Goal: Information Seeking & Learning: Find specific fact

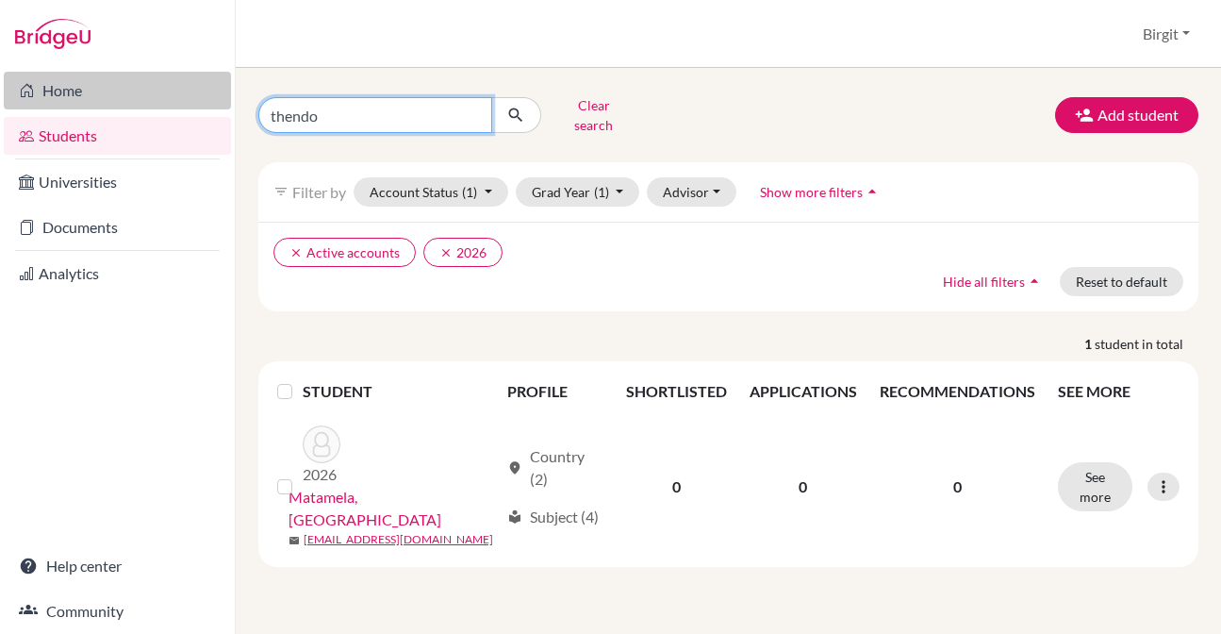
drag, startPoint x: 336, startPoint y: 113, endPoint x: 143, endPoint y: 91, distance: 193.7
click at [193, 102] on div "Home Students Universities Documents Analytics Help center Community Students o…" at bounding box center [610, 317] width 1221 height 634
type input "sidd"
click button "submit" at bounding box center [516, 115] width 50 height 36
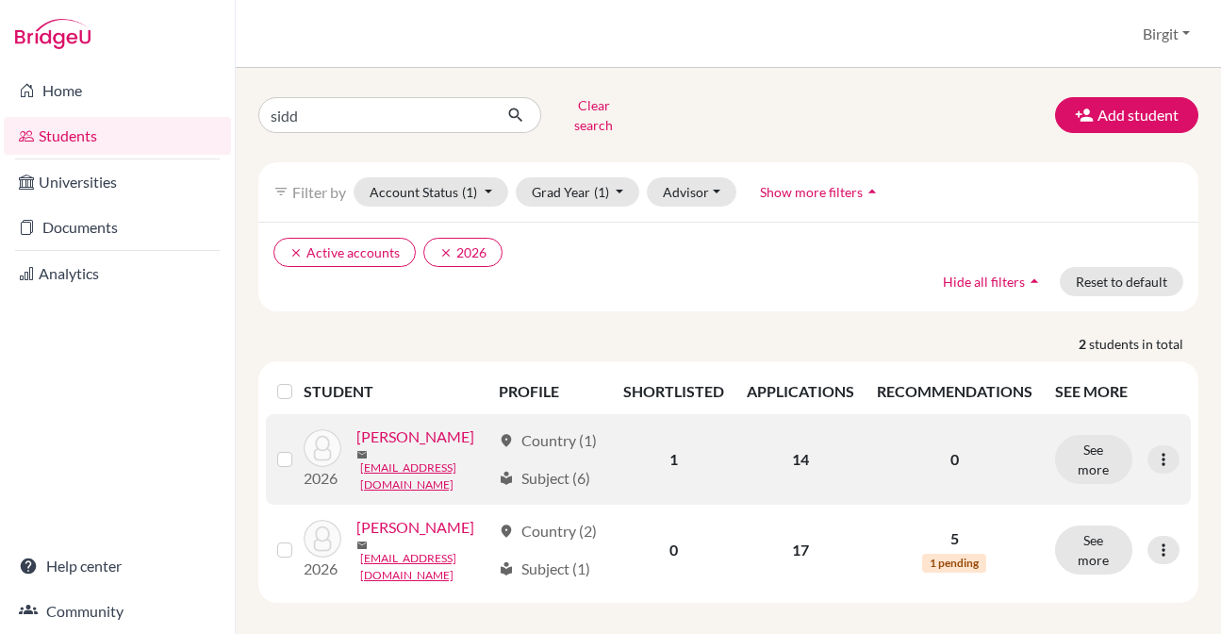
click at [410, 448] on link "[PERSON_NAME]" at bounding box center [415, 436] width 118 height 23
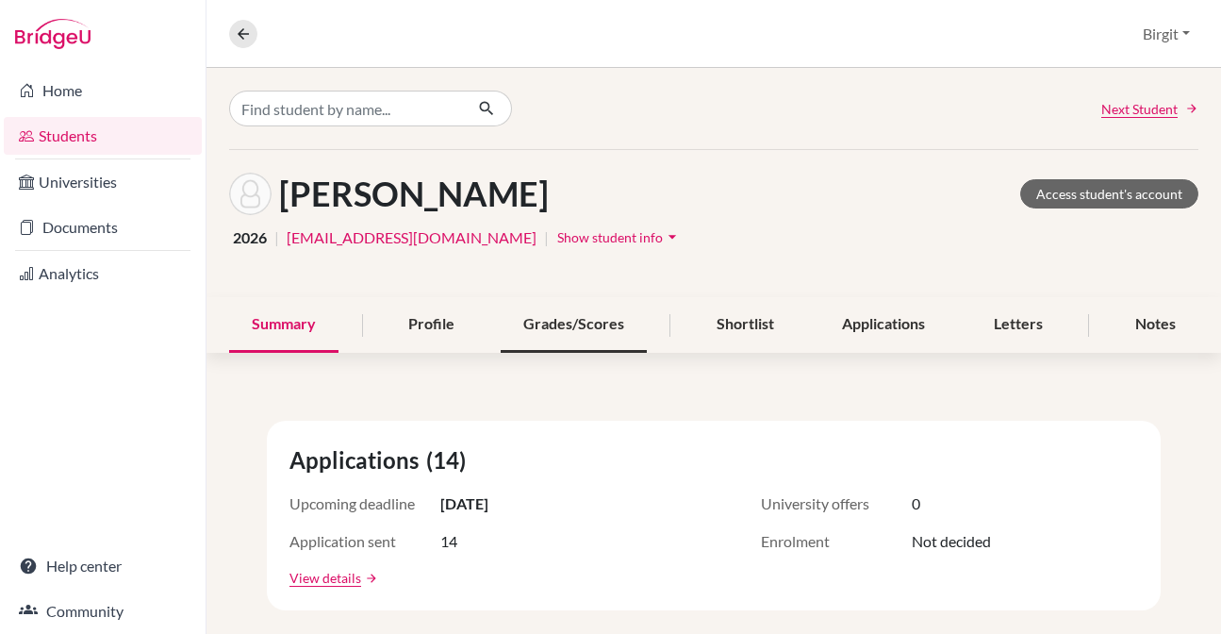
click at [573, 325] on div "Grades/Scores" at bounding box center [574, 325] width 146 height 56
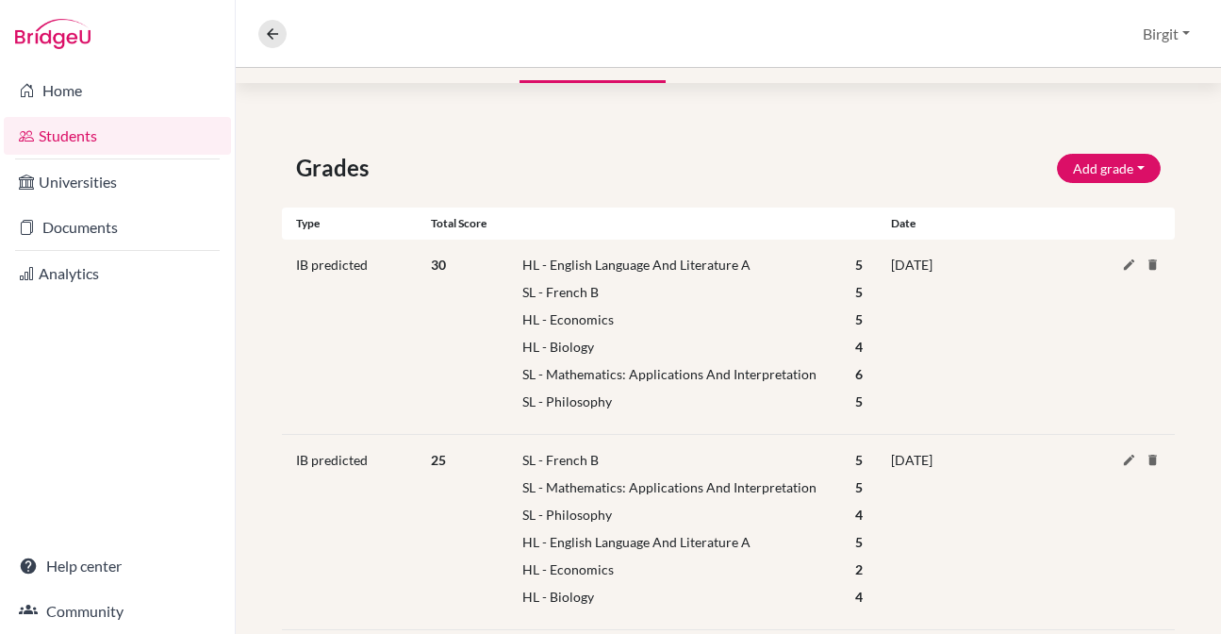
scroll to position [352, 0]
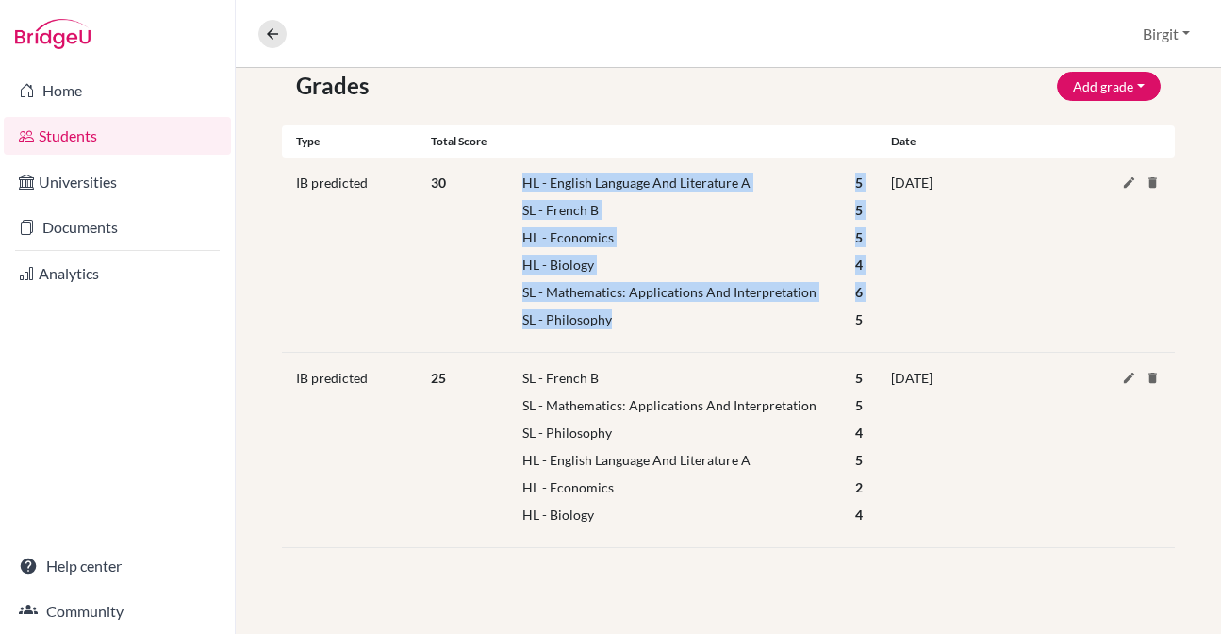
drag, startPoint x: 520, startPoint y: 182, endPoint x: 626, endPoint y: 320, distance: 174.1
click at [626, 320] on div "HL - English Language And Literature A 5 SL - French B 5 HL - Economics 5 HL - …" at bounding box center [692, 255] width 369 height 164
copy div "HL - English Language And Literature A 5 SL - French B 5 HL - Economics 5 HL - …"
